Goal: Transaction & Acquisition: Purchase product/service

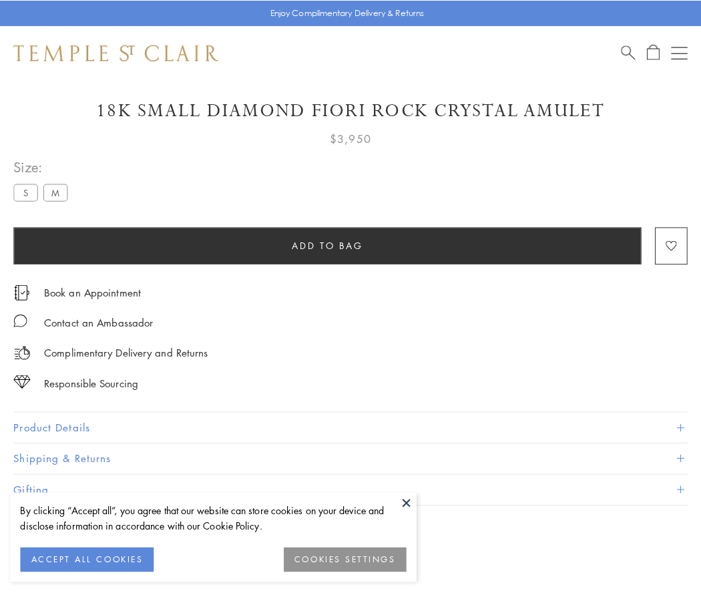
scroll to position [30, 0]
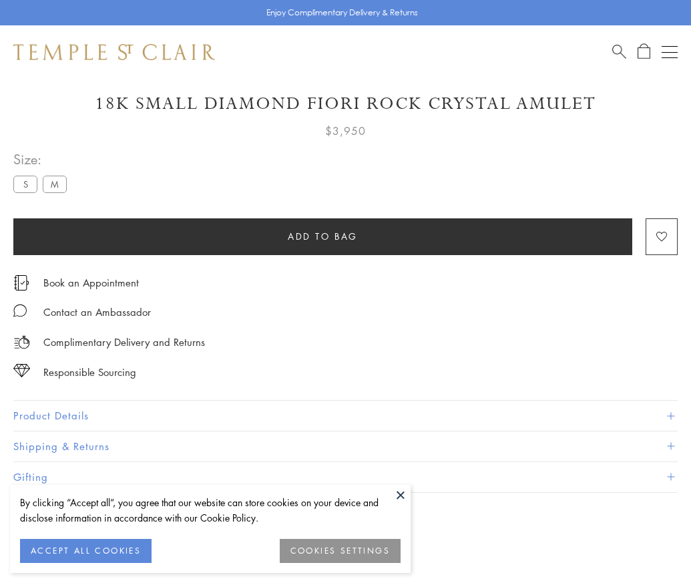
click at [322, 236] on span "Add to bag" at bounding box center [323, 236] width 70 height 15
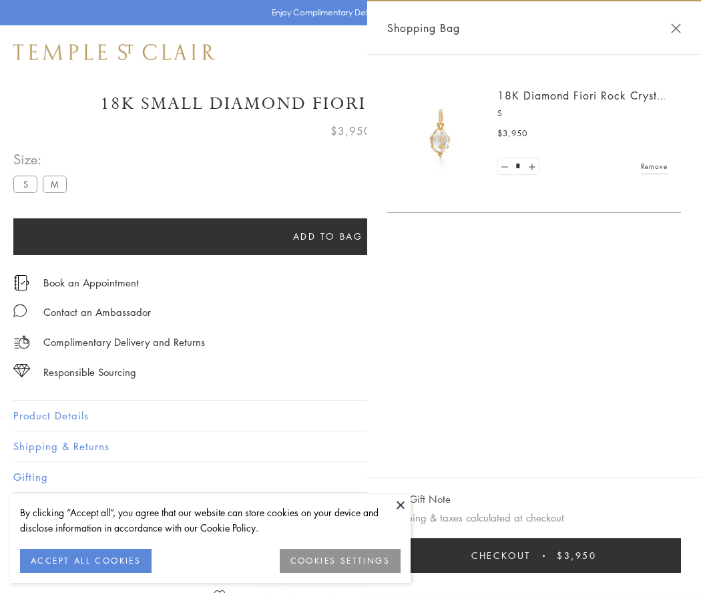
click at [531, 555] on span "Checkout" at bounding box center [500, 555] width 59 height 15
